Goal: Transaction & Acquisition: Purchase product/service

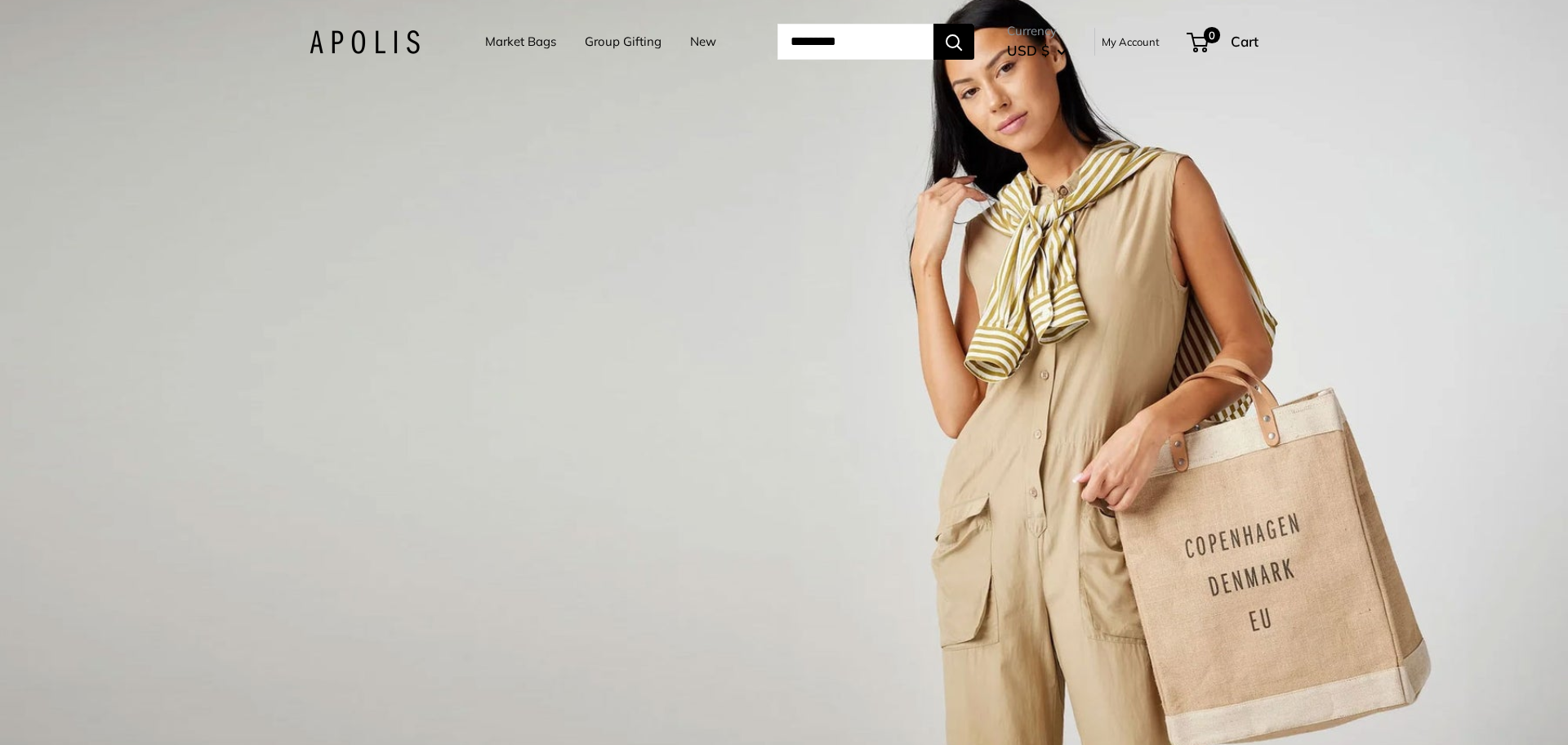
click at [494, 41] on link "Market Bags" at bounding box center [521, 41] width 71 height 23
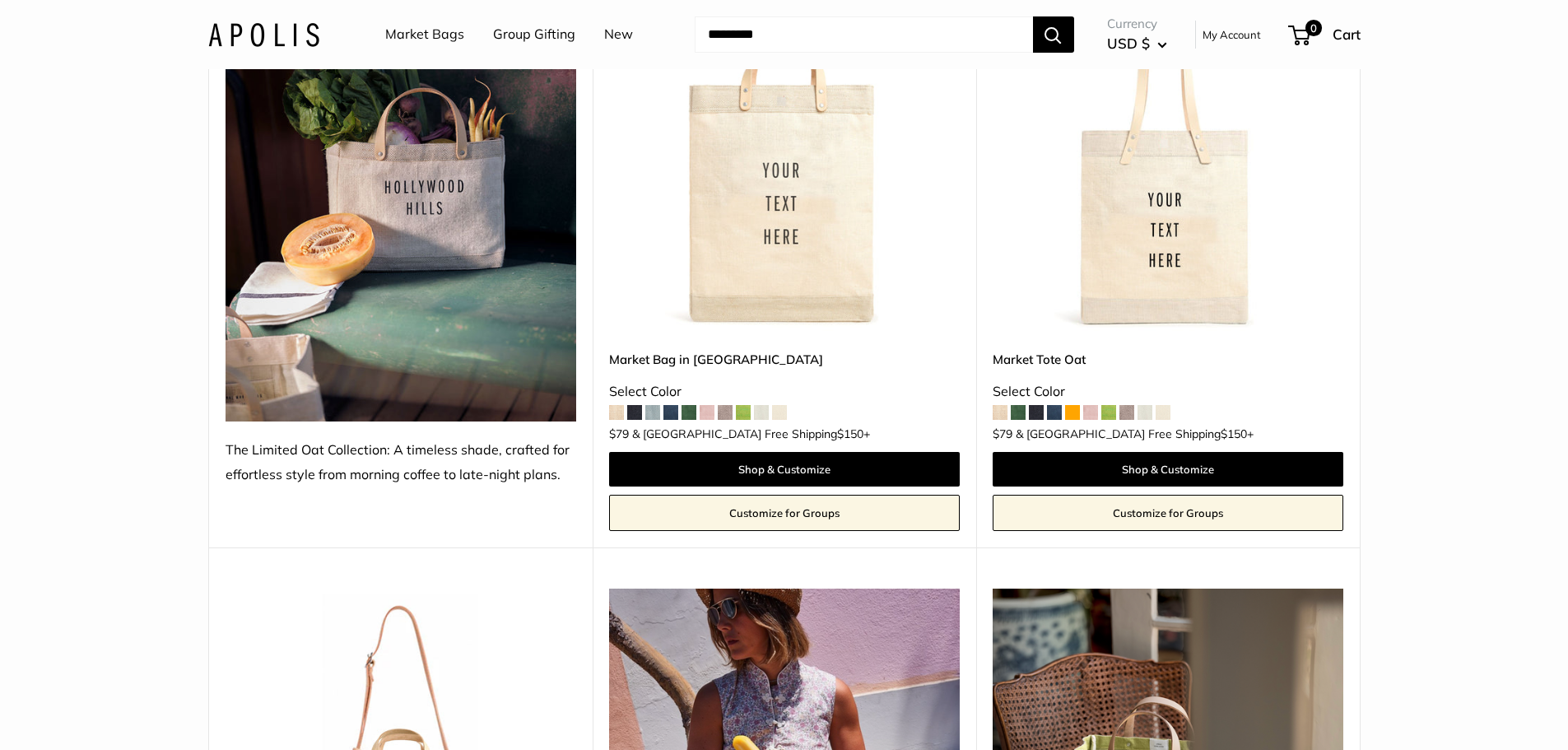
scroll to position [8146, 0]
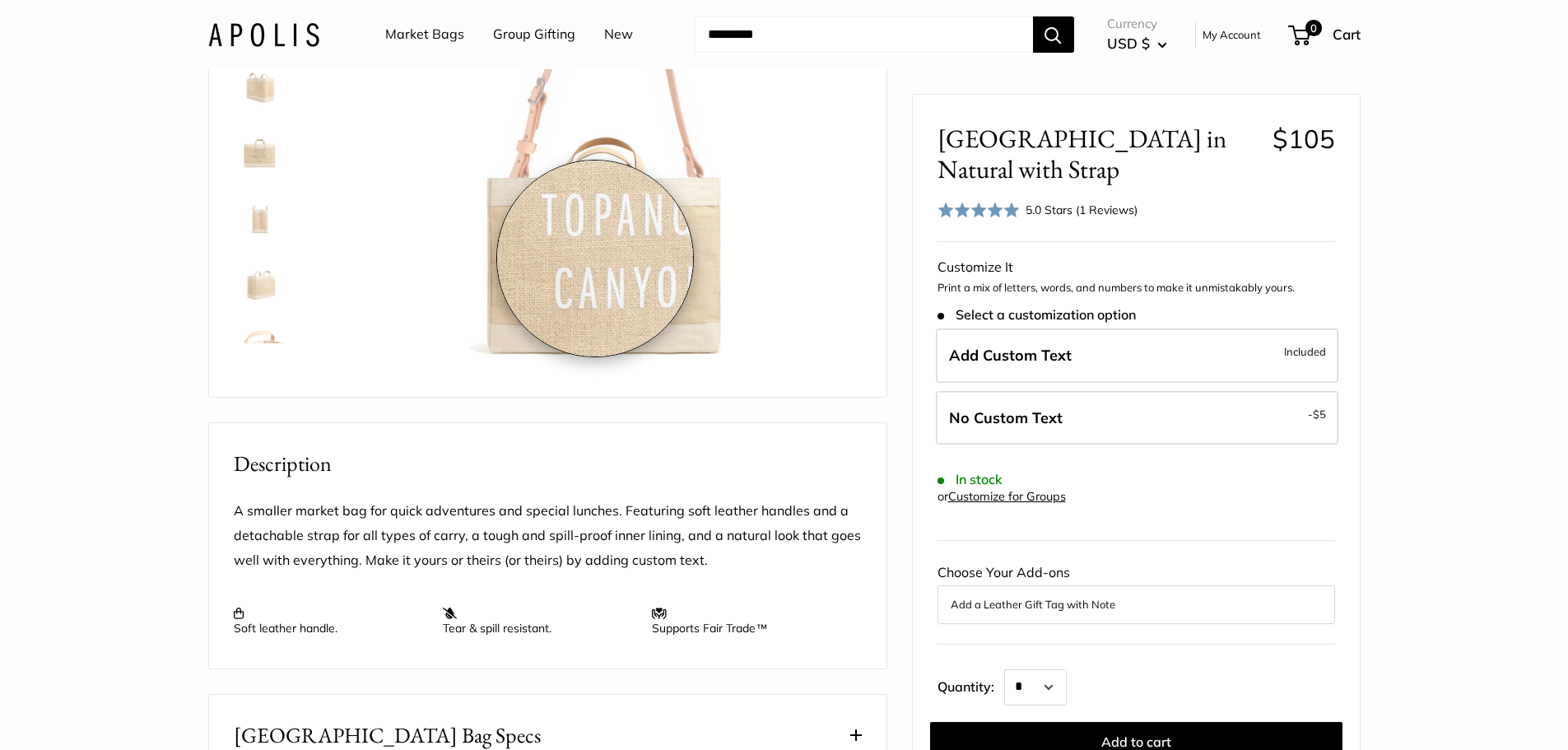
scroll to position [82, 0]
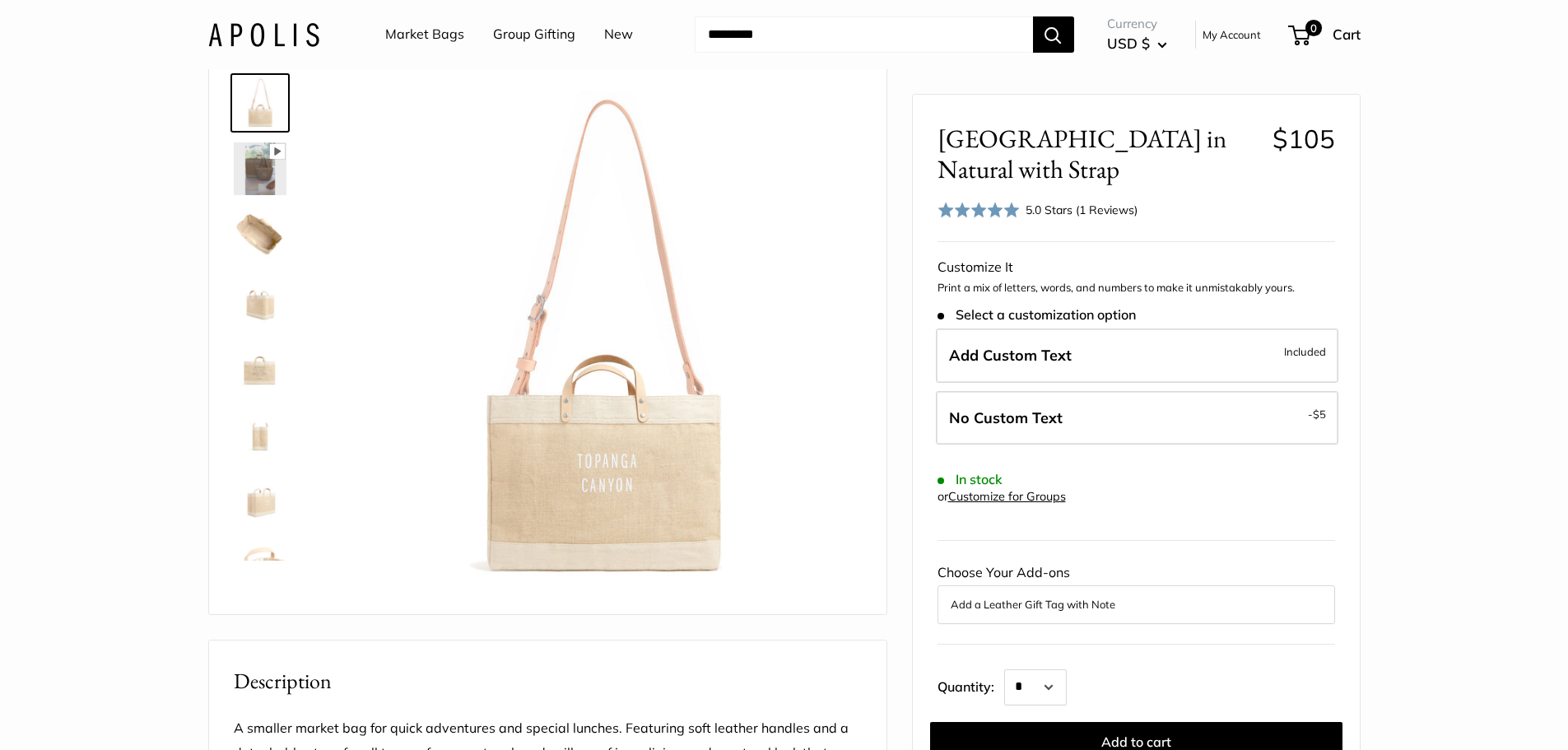
click at [251, 232] on img at bounding box center [260, 234] width 53 height 53
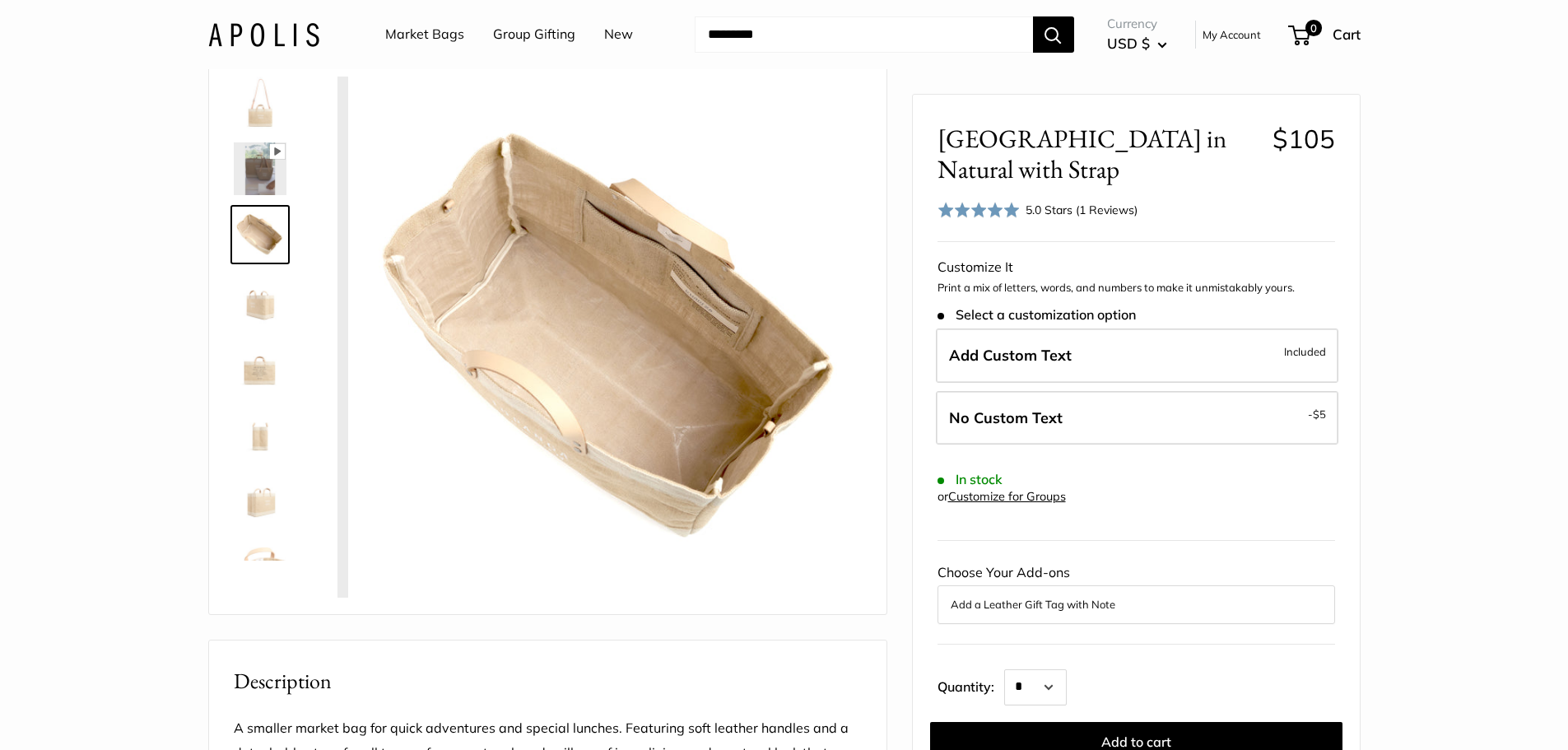
click at [256, 282] on img at bounding box center [260, 300] width 53 height 53
